Goal: Information Seeking & Learning: Learn about a topic

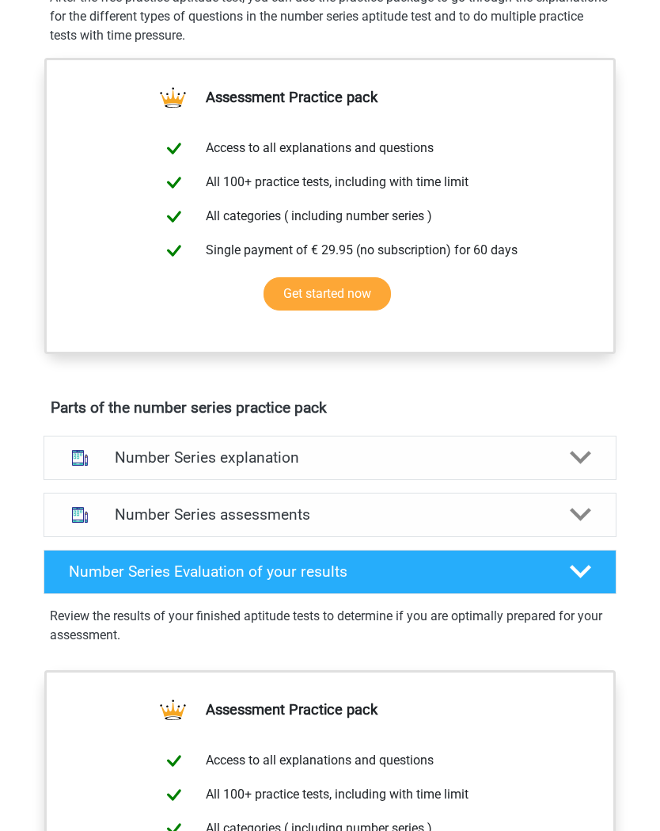
click at [591, 454] on icon at bounding box center [581, 458] width 22 height 22
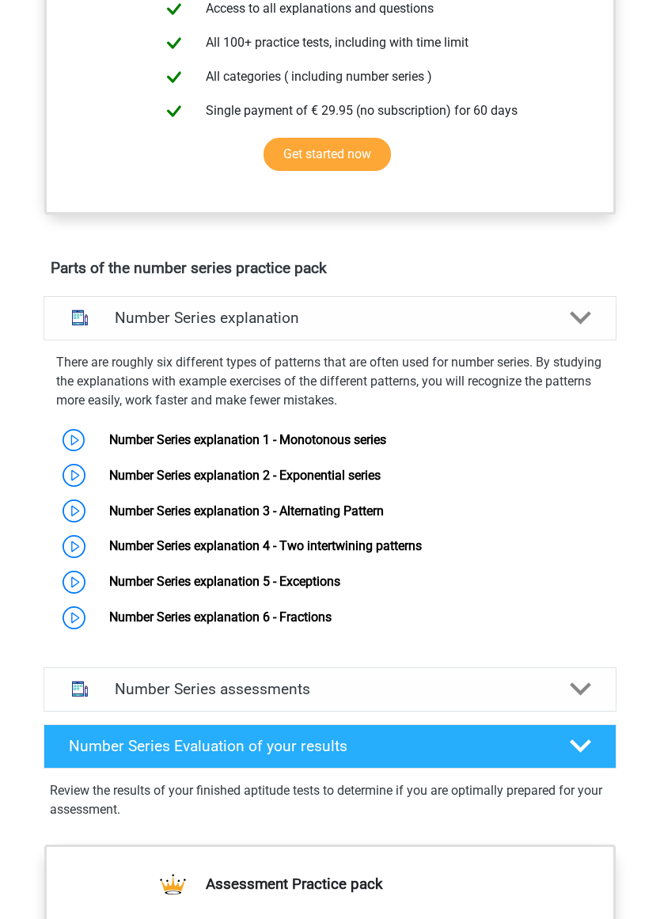
scroll to position [651, 0]
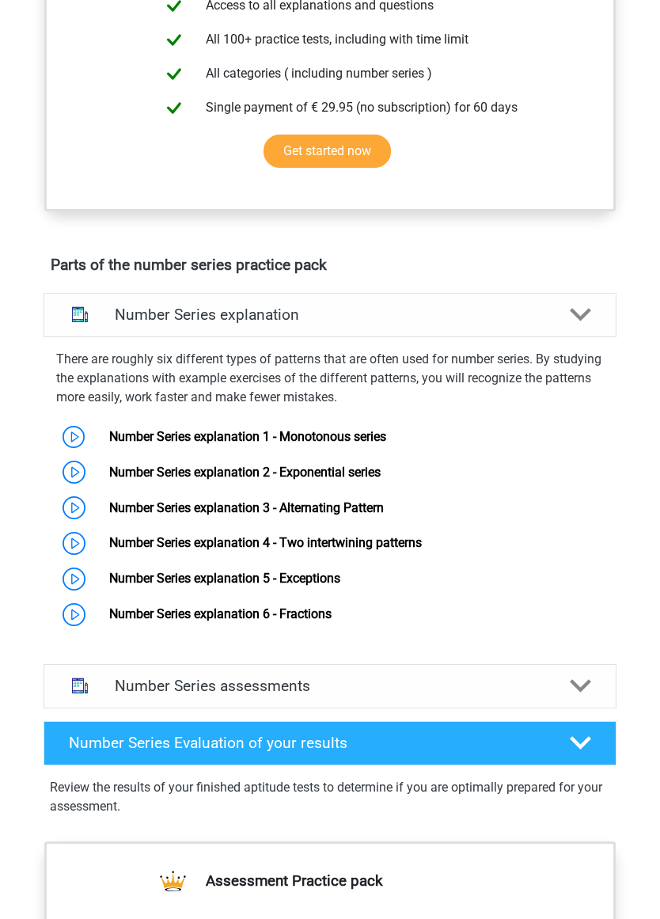
click at [576, 678] on icon at bounding box center [581, 686] width 22 height 22
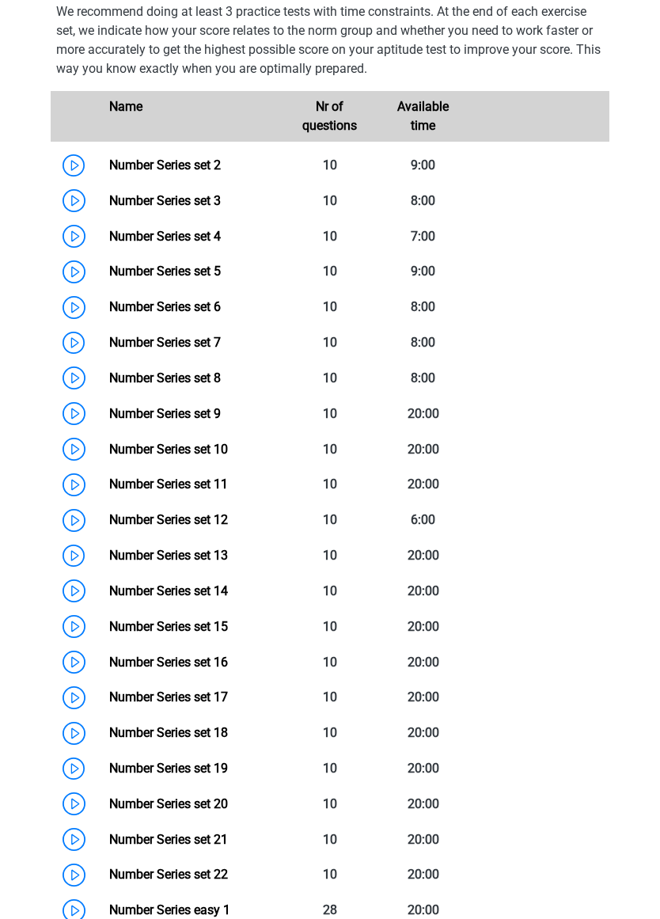
scroll to position [1370, 0]
click at [117, 694] on link "Number Series set 17" at bounding box center [168, 697] width 119 height 15
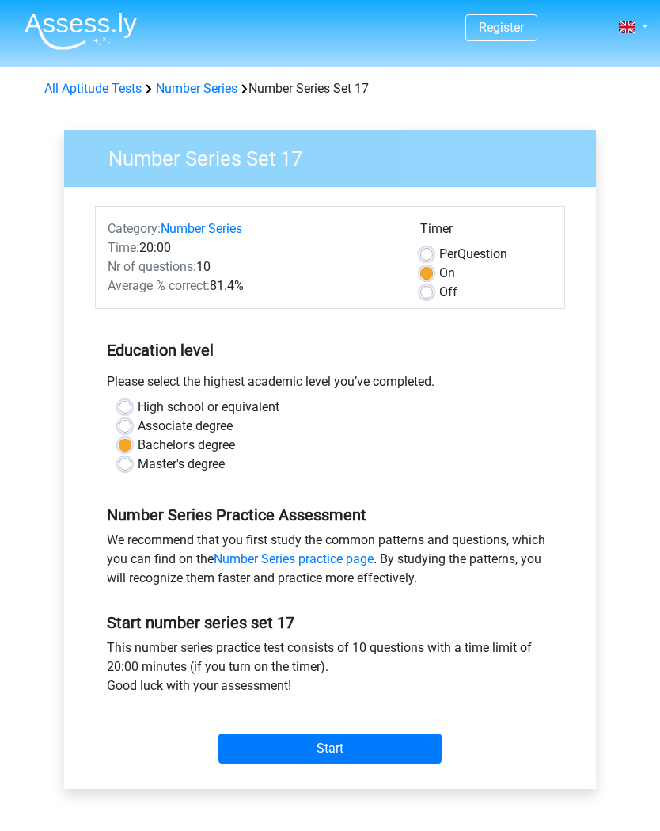
click at [138, 423] on label "Associate degree" at bounding box center [185, 426] width 95 height 19
click at [129, 423] on input "Associate degree" at bounding box center [125, 425] width 13 height 16
radio input "true"
click at [138, 403] on label "High school or equivalent" at bounding box center [209, 407] width 142 height 19
click at [123, 403] on input "High school or equivalent" at bounding box center [125, 406] width 13 height 16
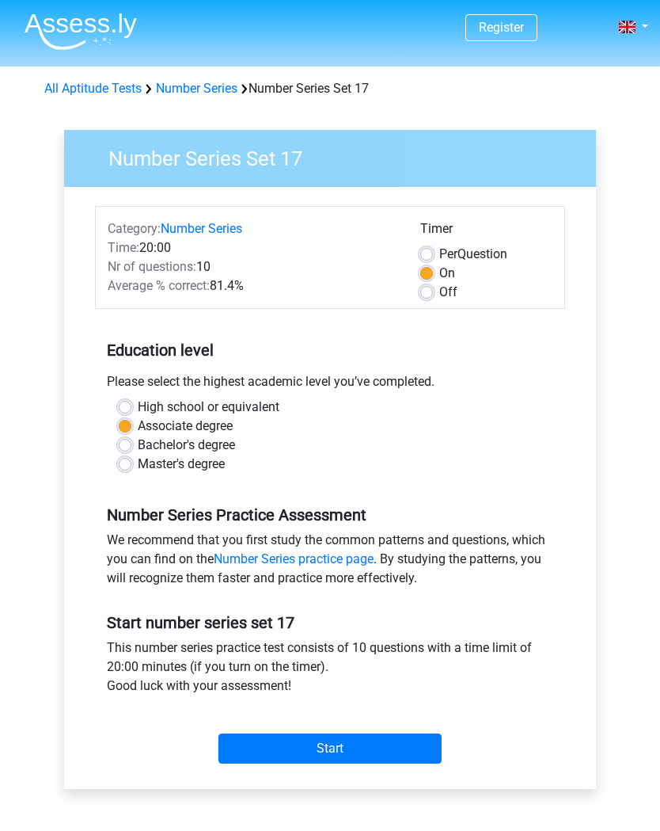
radio input "true"
click at [411, 754] on input "Start" at bounding box center [330, 748] width 223 height 30
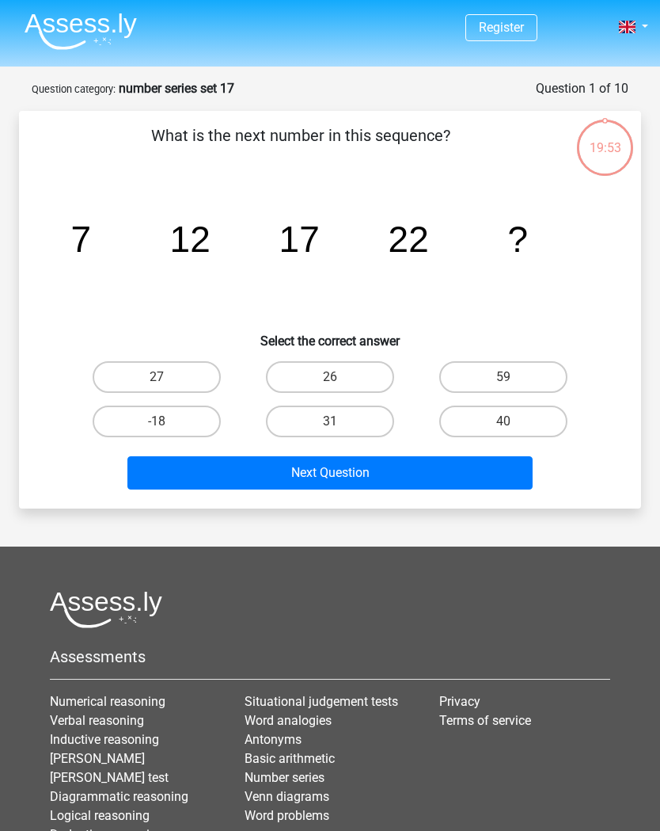
click at [469, 467] on button "Next Question" at bounding box center [329, 472] width 405 height 33
click at [471, 468] on button "Next Question" at bounding box center [329, 472] width 405 height 33
click at [144, 421] on label "-18" at bounding box center [157, 421] width 128 height 32
click at [157, 421] on input "-18" at bounding box center [162, 426] width 10 height 10
radio input "true"
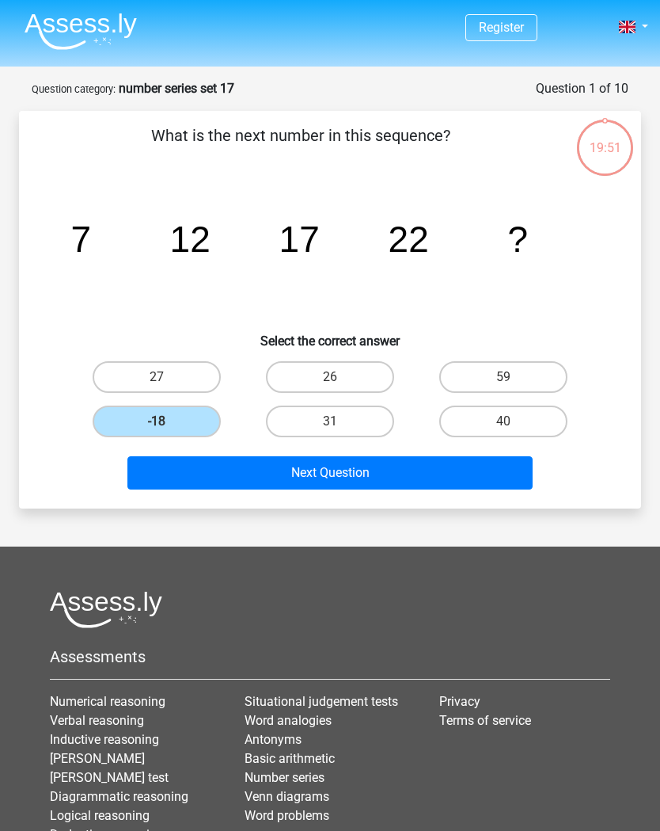
click at [466, 469] on button "Next Question" at bounding box center [329, 472] width 405 height 33
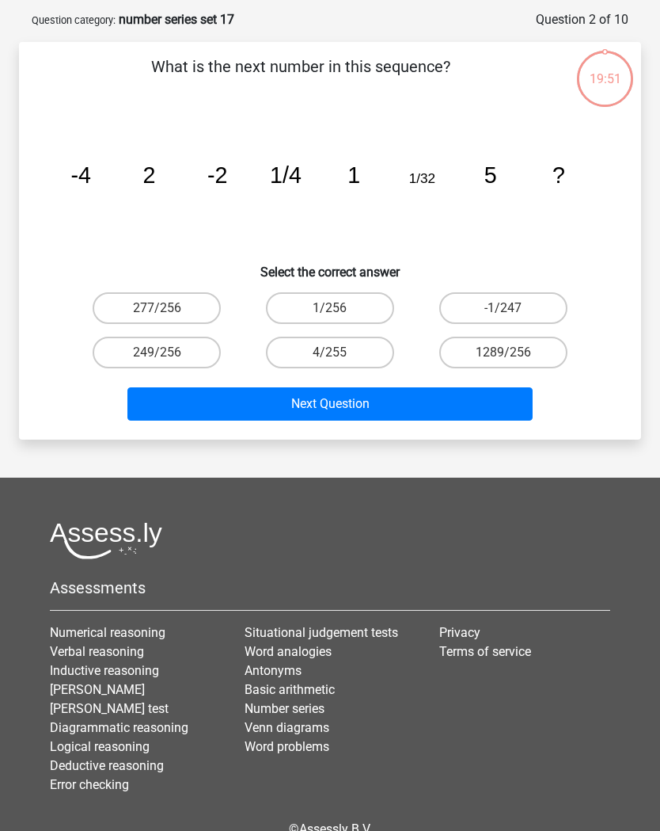
scroll to position [79, 0]
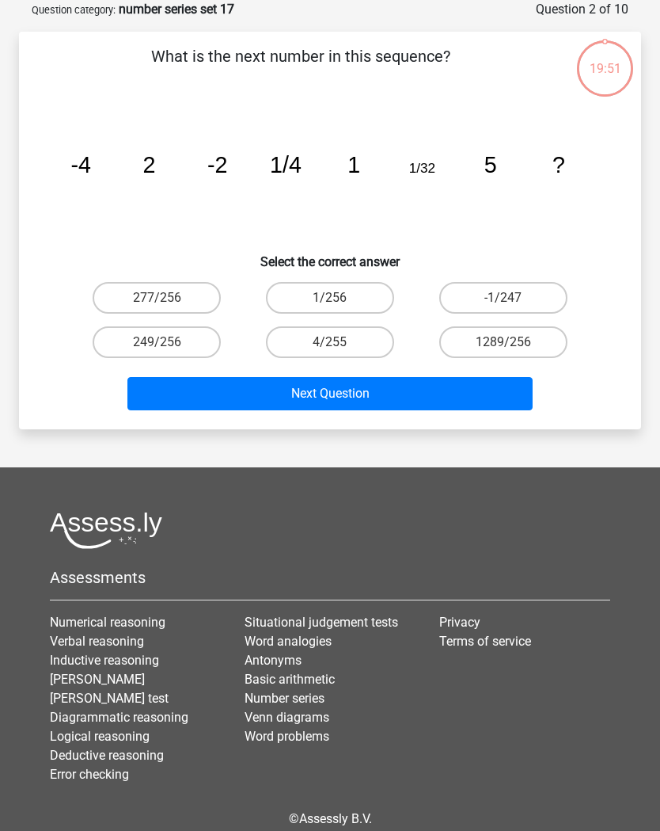
click at [122, 312] on label "277/256" at bounding box center [157, 298] width 128 height 32
click at [157, 308] on input "277/256" at bounding box center [162, 303] width 10 height 10
radio input "true"
click at [124, 336] on label "249/256" at bounding box center [157, 342] width 128 height 32
click at [157, 342] on input "249/256" at bounding box center [162, 347] width 10 height 10
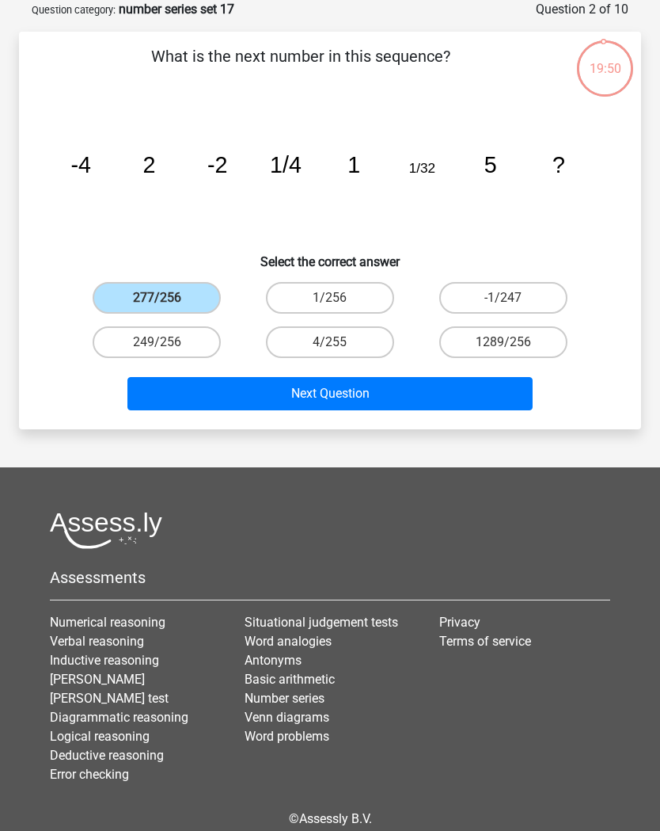
radio input "true"
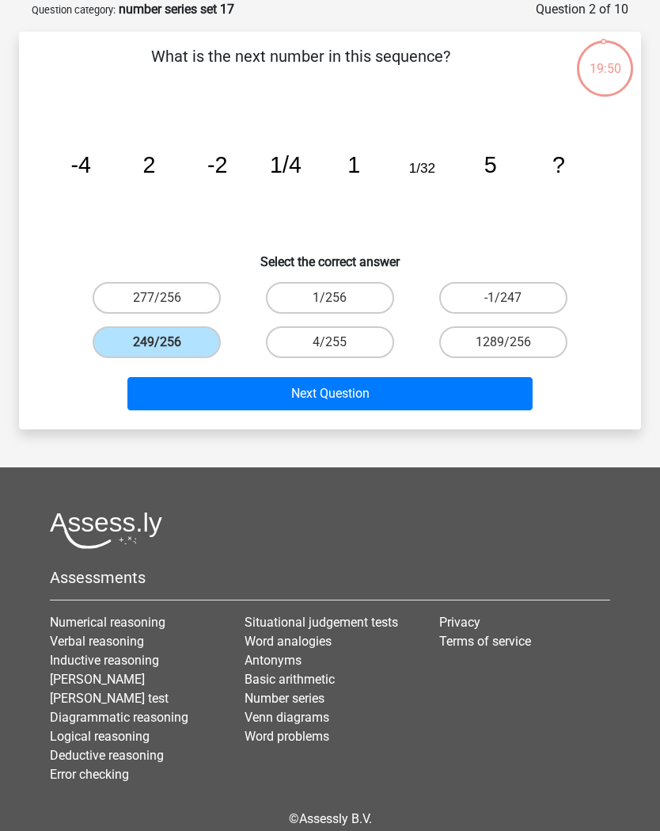
click at [466, 385] on button "Next Question" at bounding box center [329, 393] width 405 height 33
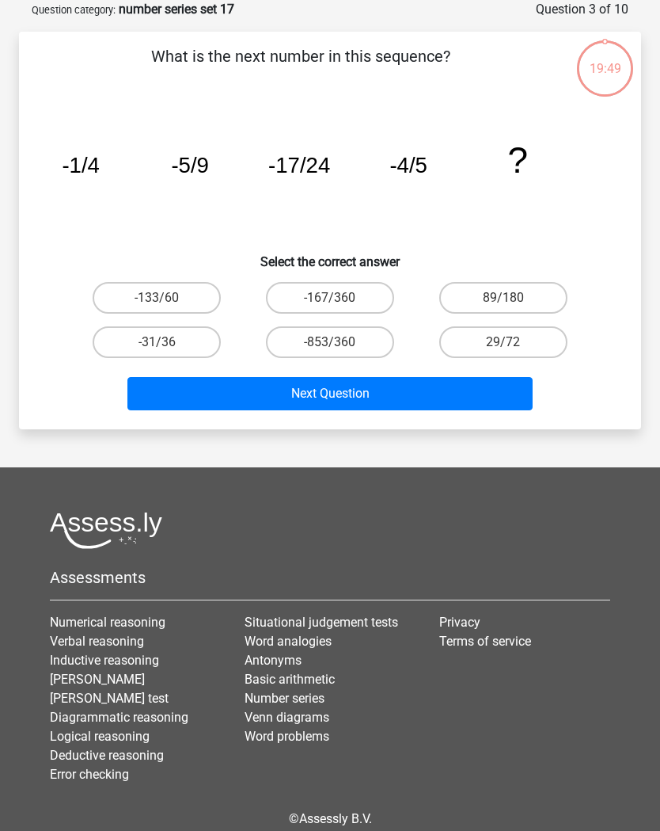
click at [138, 350] on label "-31/36" at bounding box center [157, 342] width 128 height 32
click at [157, 350] on input "-31/36" at bounding box center [162, 347] width 10 height 10
radio input "true"
click at [482, 395] on button "Next Question" at bounding box center [329, 393] width 405 height 33
click at [141, 342] on label "-9588" at bounding box center [157, 342] width 128 height 32
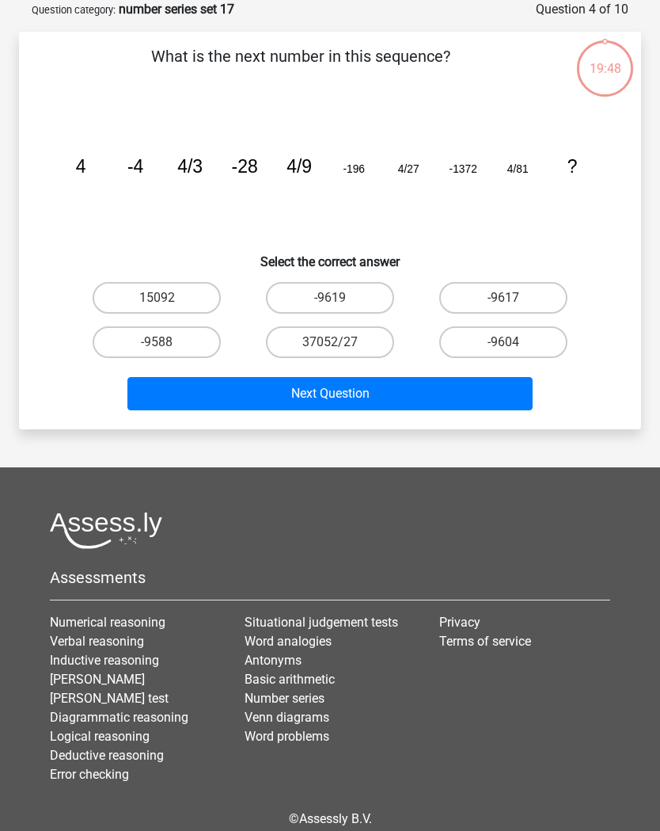
click at [157, 342] on input "-9588" at bounding box center [162, 347] width 10 height 10
radio input "true"
click at [482, 401] on button "Next Question" at bounding box center [329, 393] width 405 height 33
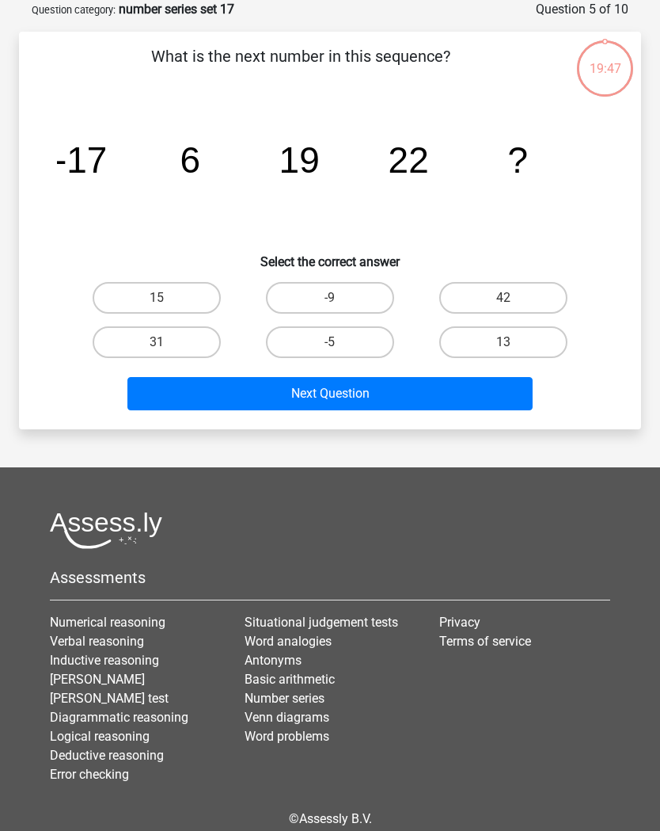
click at [130, 347] on label "31" at bounding box center [157, 342] width 128 height 32
click at [157, 347] on input "31" at bounding box center [162, 347] width 10 height 10
radio input "true"
click at [489, 394] on button "Next Question" at bounding box center [329, 393] width 405 height 33
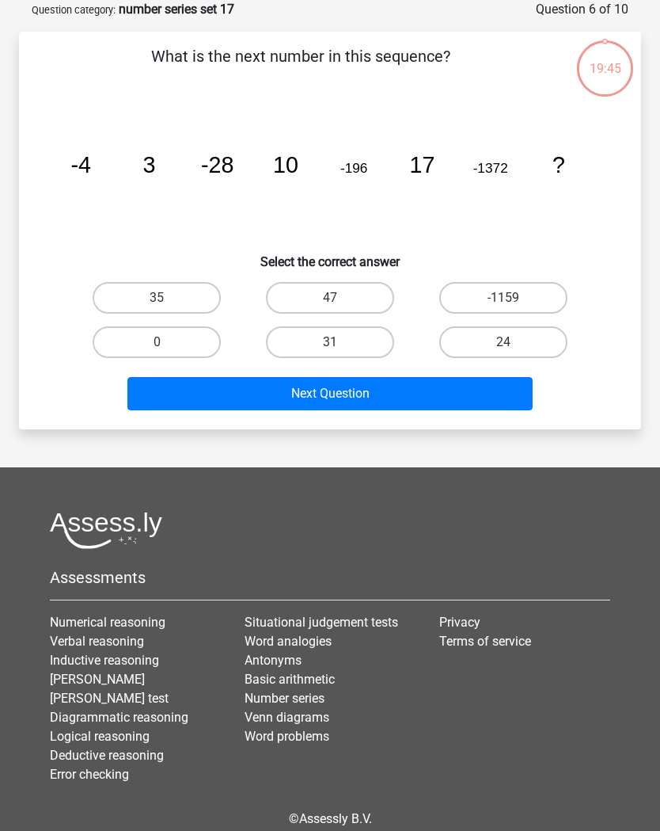
click at [139, 345] on label "0" at bounding box center [157, 342] width 128 height 32
click at [157, 345] on input "0" at bounding box center [162, 347] width 10 height 10
radio input "true"
click at [491, 395] on button "Next Question" at bounding box center [329, 393] width 405 height 33
click at [139, 342] on label "-64" at bounding box center [157, 342] width 128 height 32
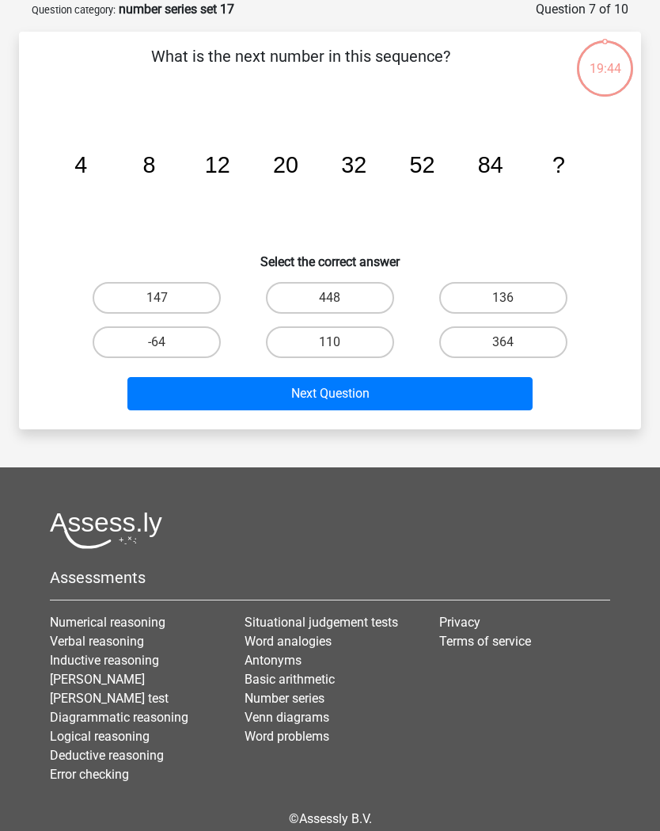
click at [157, 342] on input "-64" at bounding box center [162, 347] width 10 height 10
radio input "true"
click at [492, 398] on button "Next Question" at bounding box center [329, 393] width 405 height 33
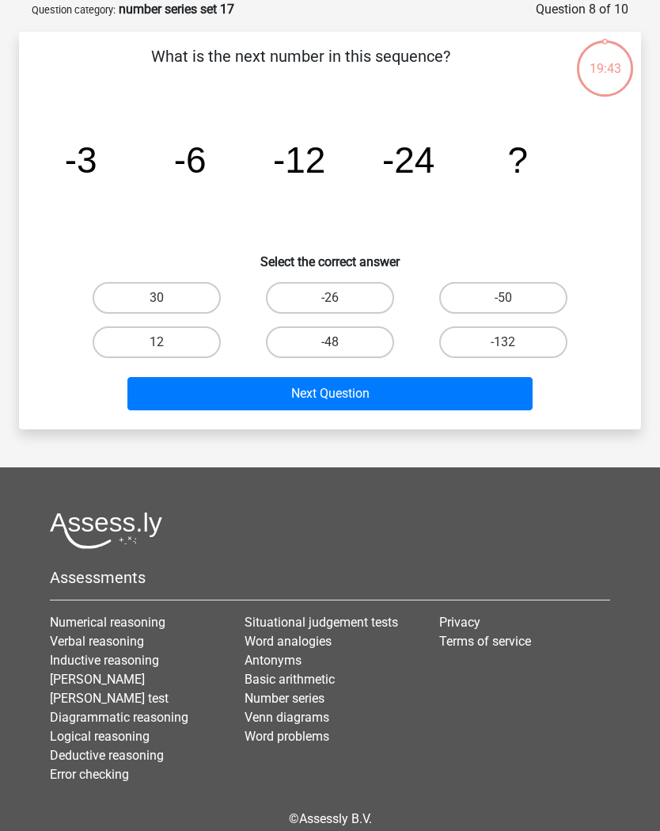
click at [138, 342] on label "12" at bounding box center [157, 342] width 128 height 32
click at [157, 342] on input "12" at bounding box center [162, 347] width 10 height 10
radio input "true"
click at [490, 396] on button "Next Question" at bounding box center [329, 393] width 405 height 33
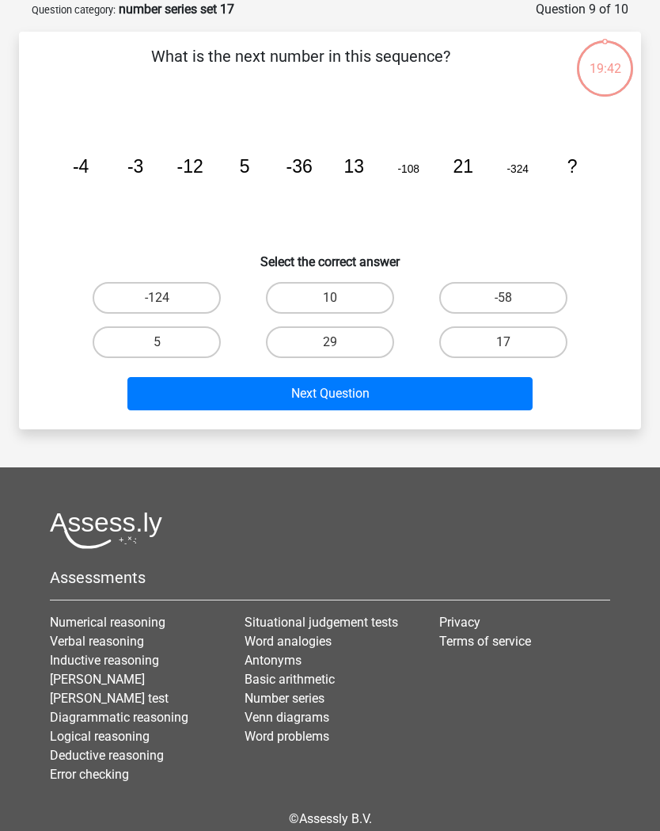
click at [134, 348] on label "5" at bounding box center [157, 342] width 128 height 32
click at [157, 348] on input "5" at bounding box center [162, 347] width 10 height 10
radio input "true"
click at [495, 396] on button "Next Question" at bounding box center [329, 393] width 405 height 33
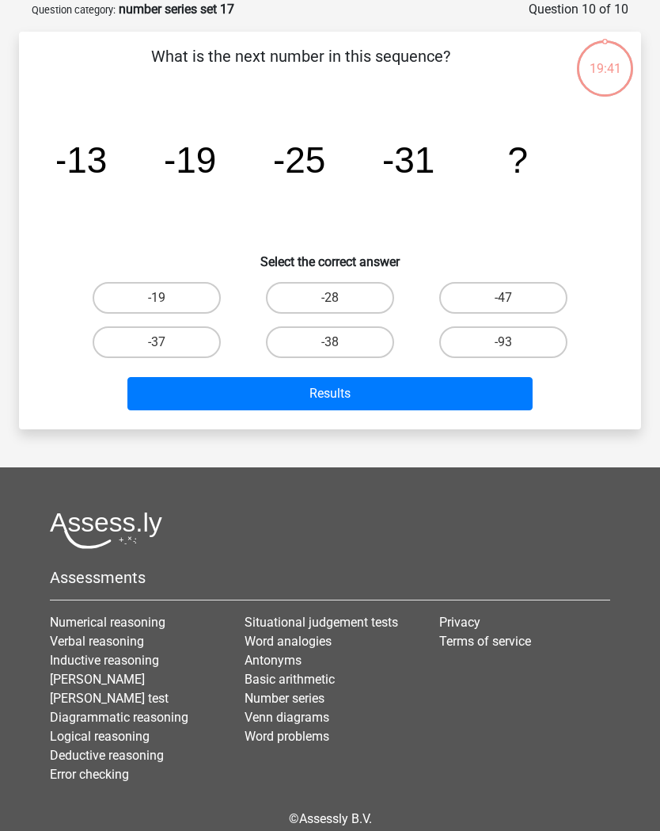
click at [126, 346] on label "-37" at bounding box center [157, 342] width 128 height 32
click at [157, 346] on input "-37" at bounding box center [162, 347] width 10 height 10
radio input "true"
click at [500, 397] on button "Results" at bounding box center [329, 393] width 405 height 33
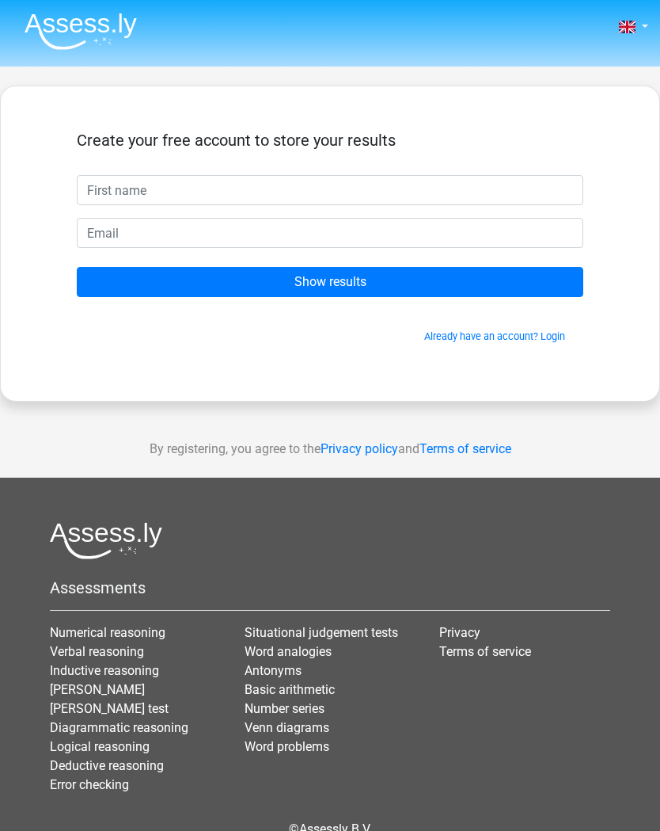
click at [112, 191] on input "text" at bounding box center [330, 190] width 507 height 30
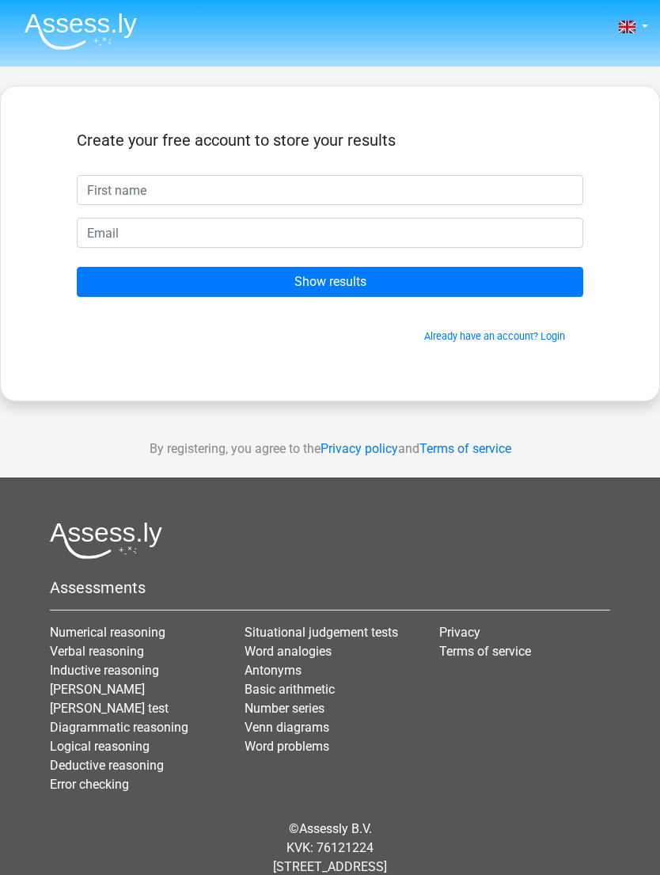
type input "P"
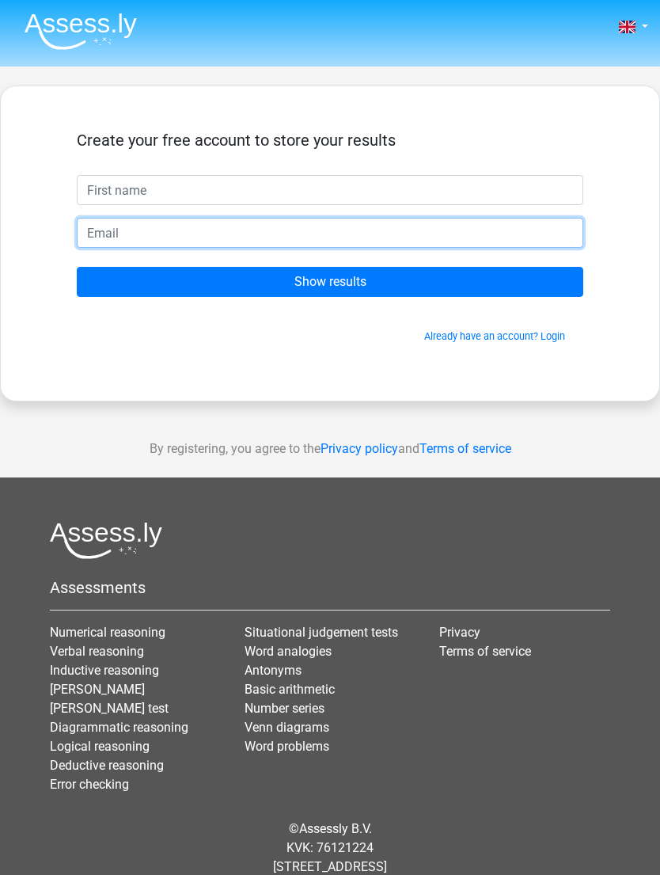
click at [125, 229] on input "email" at bounding box center [330, 233] width 507 height 30
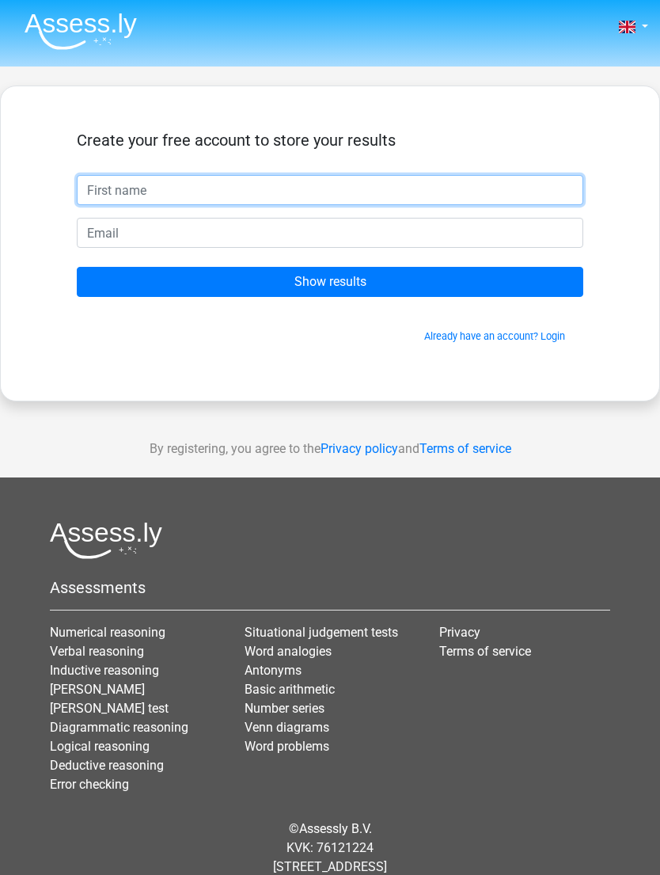
click at [105, 201] on input "text" at bounding box center [330, 190] width 507 height 30
type input "ttulle"
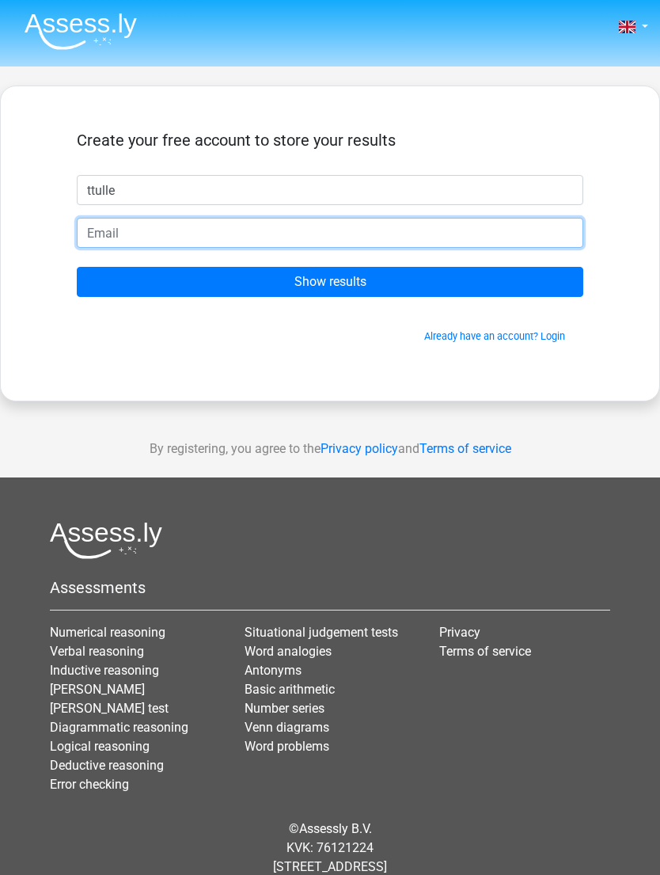
click at [121, 234] on input "email" at bounding box center [330, 233] width 507 height 30
type input "pannathat.tulle@gmail.com"
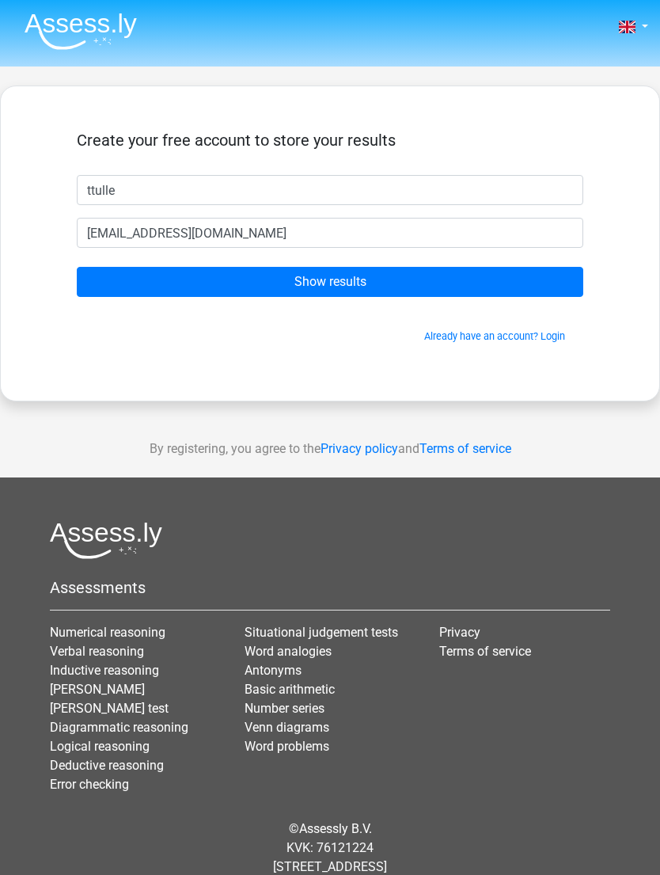
click at [129, 287] on input "Show results" at bounding box center [330, 282] width 507 height 30
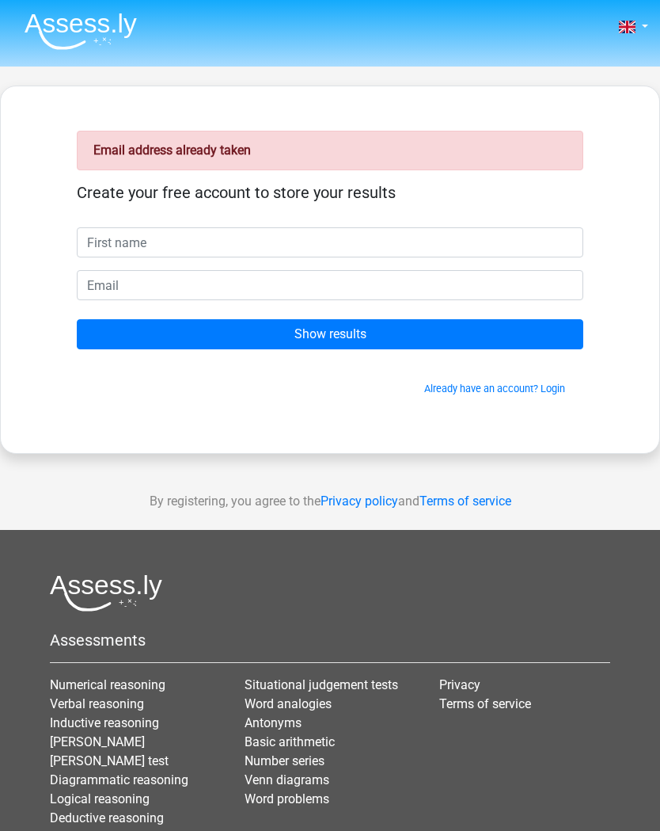
click at [134, 340] on input "Show results" at bounding box center [330, 334] width 507 height 30
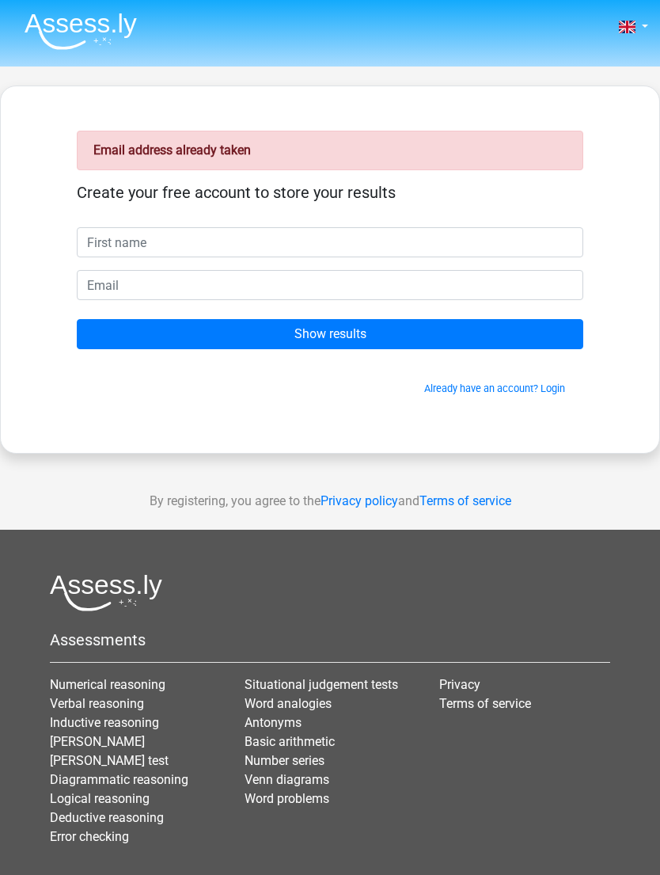
click at [139, 340] on input "Show results" at bounding box center [330, 334] width 507 height 30
click at [170, 345] on input "Show results" at bounding box center [330, 334] width 507 height 30
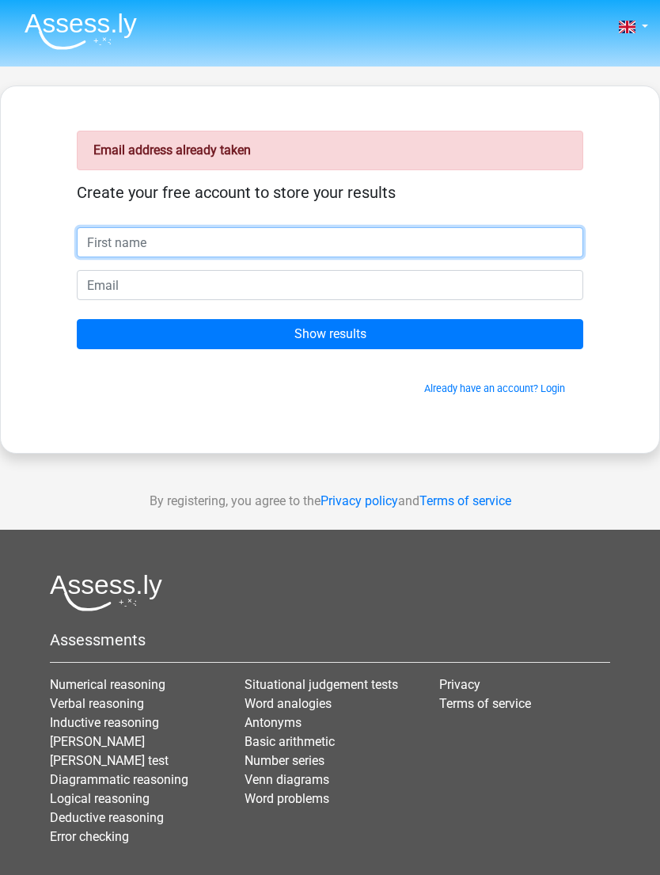
click at [104, 247] on input "text" at bounding box center [330, 242] width 507 height 30
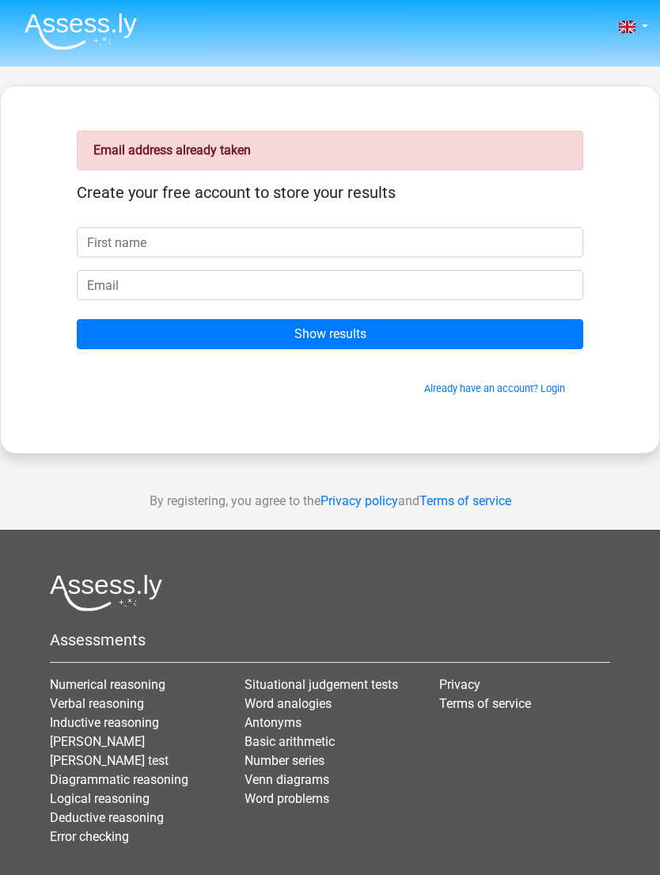
click at [17, 346] on div "Email address already taken Create your free account to store your results Show…" at bounding box center [330, 270] width 660 height 368
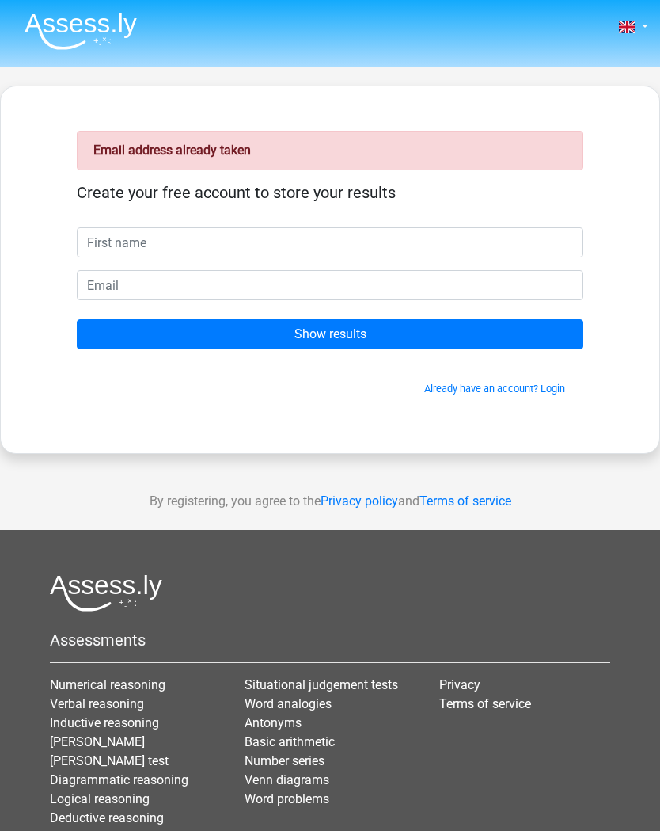
click at [557, 388] on link "Already have an account? Login" at bounding box center [494, 388] width 141 height 12
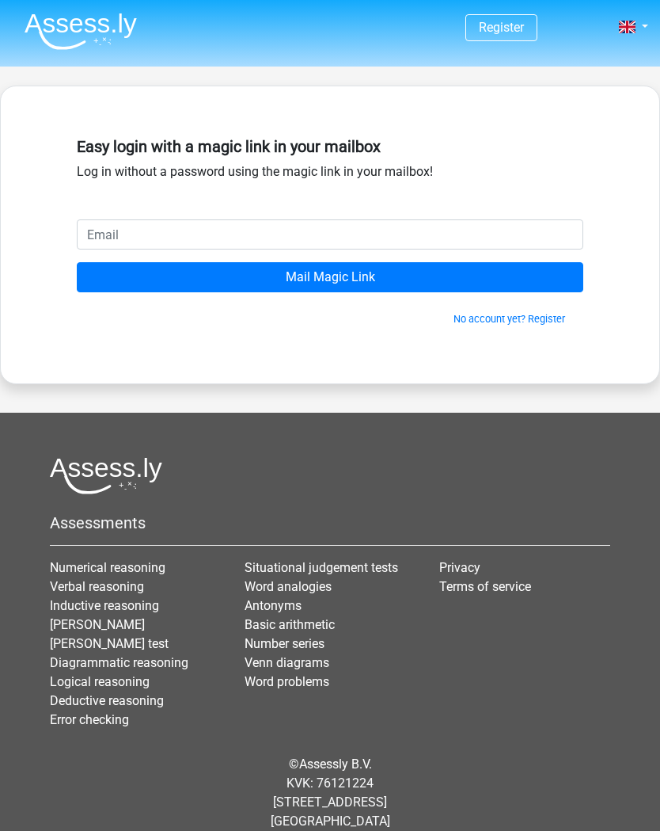
click at [127, 234] on input "email" at bounding box center [330, 234] width 507 height 30
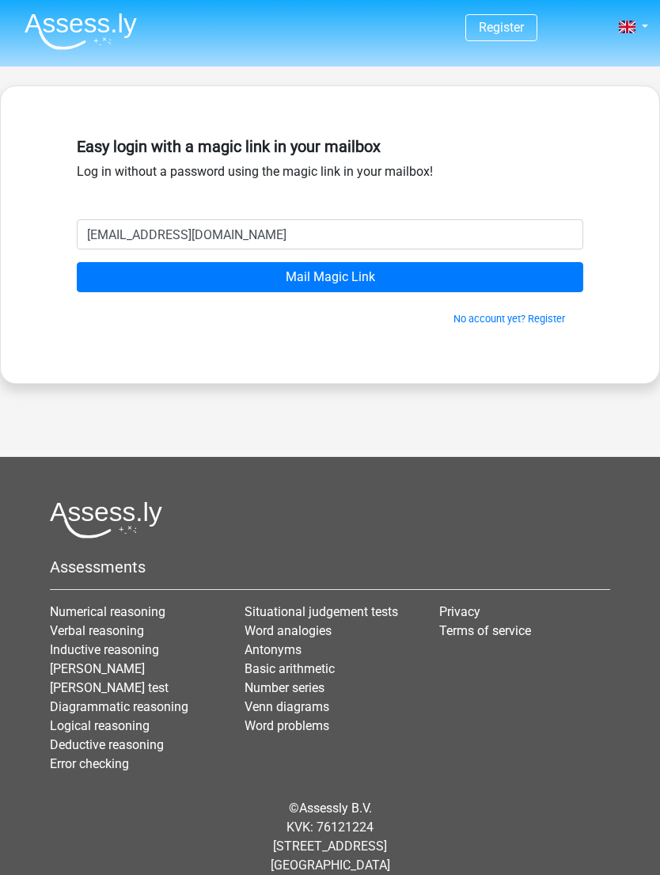
type input "[EMAIL_ADDRESS][DOMAIN_NAME]"
click at [197, 276] on input "Mail Magic Link" at bounding box center [330, 277] width 507 height 30
